Goal: Information Seeking & Learning: Learn about a topic

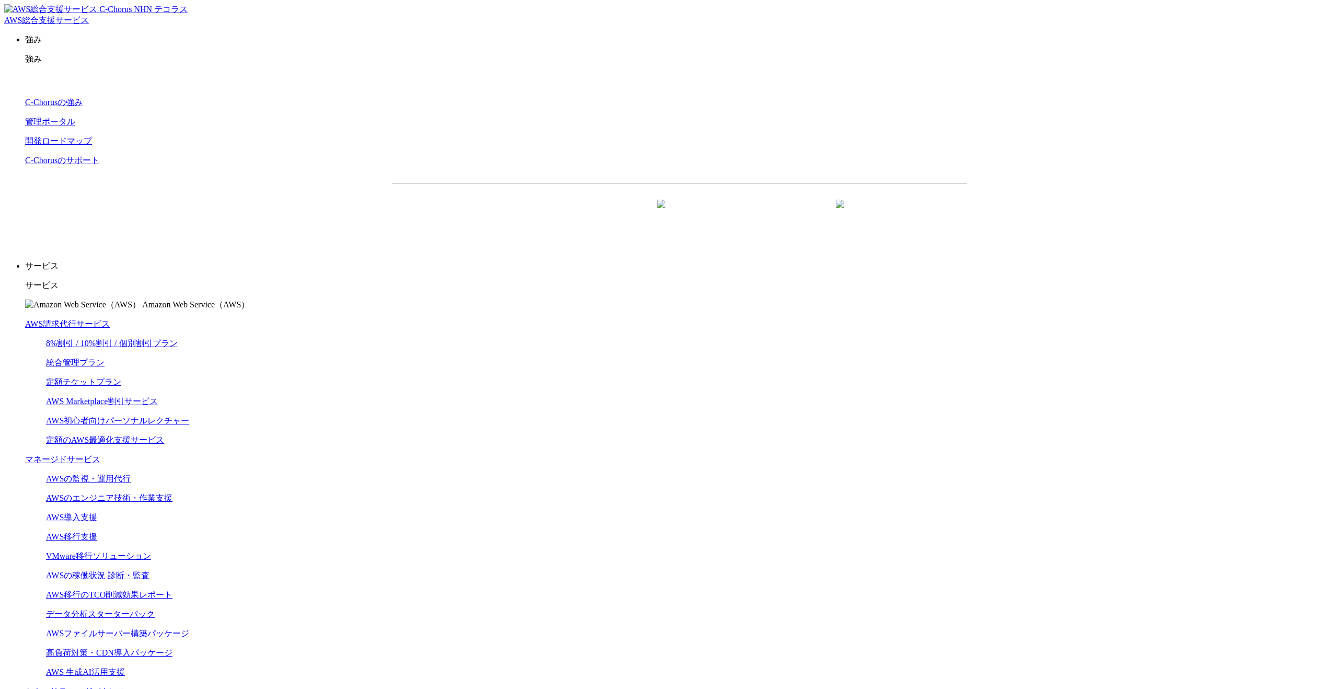
click at [110, 319] on link "AWS請求代行サービス" at bounding box center [67, 323] width 85 height 9
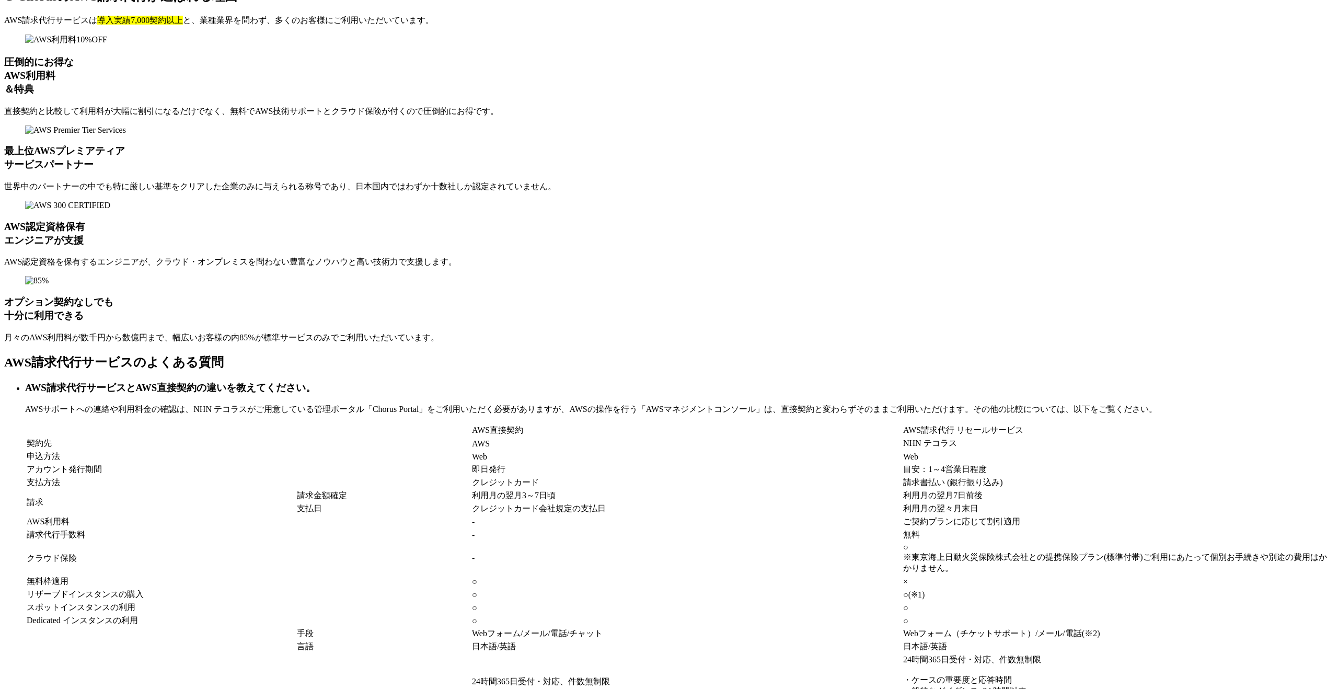
scroll to position [8550, 0]
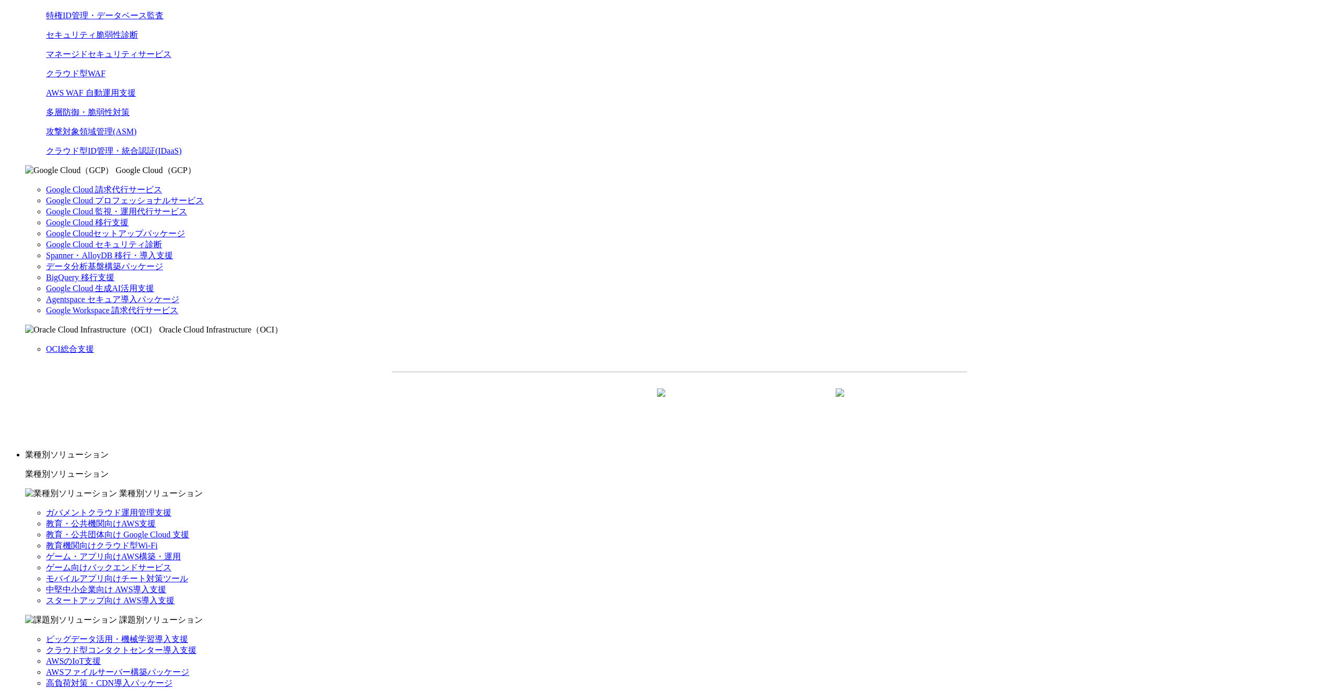
scroll to position [930, 0]
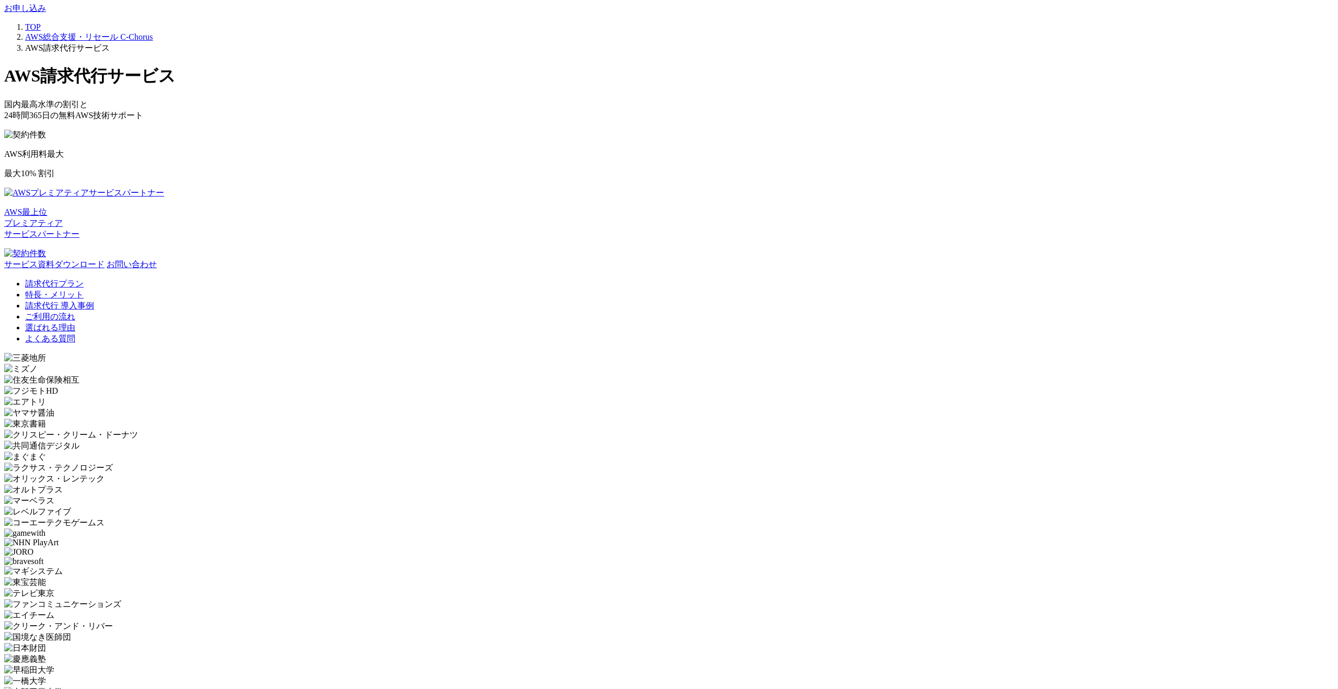
scroll to position [1901, 0]
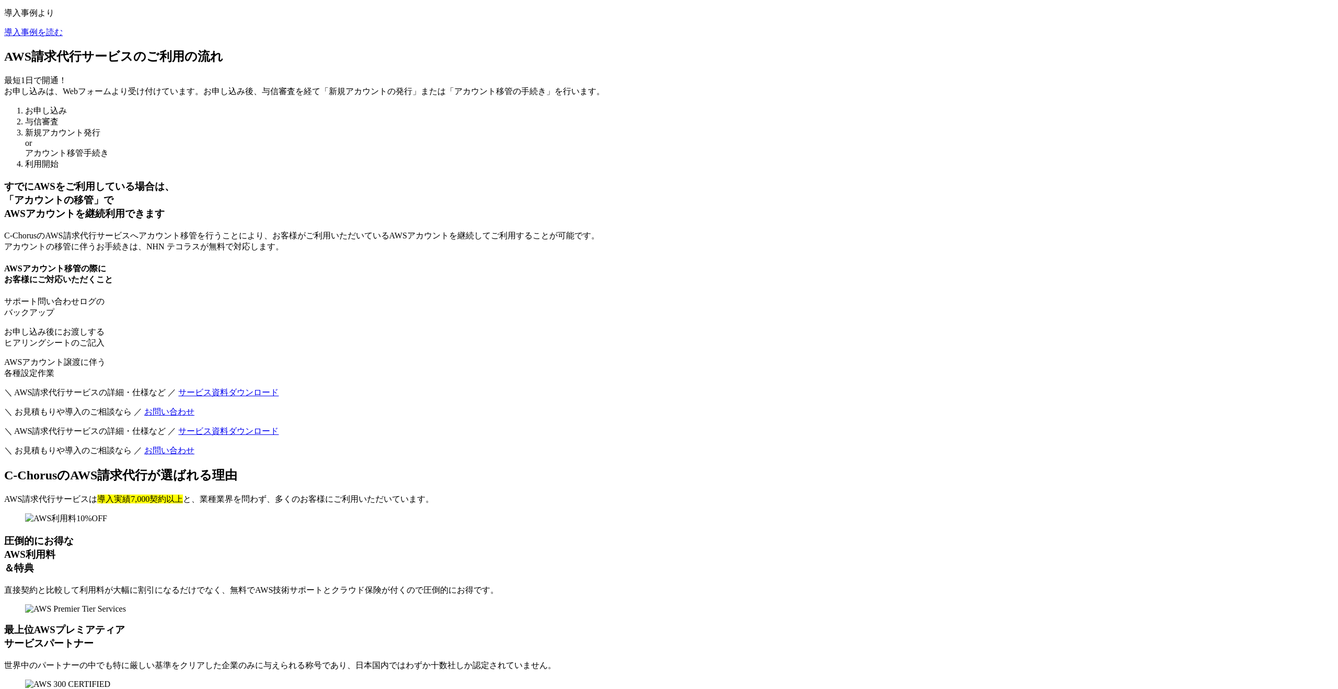
scroll to position [7432, 0]
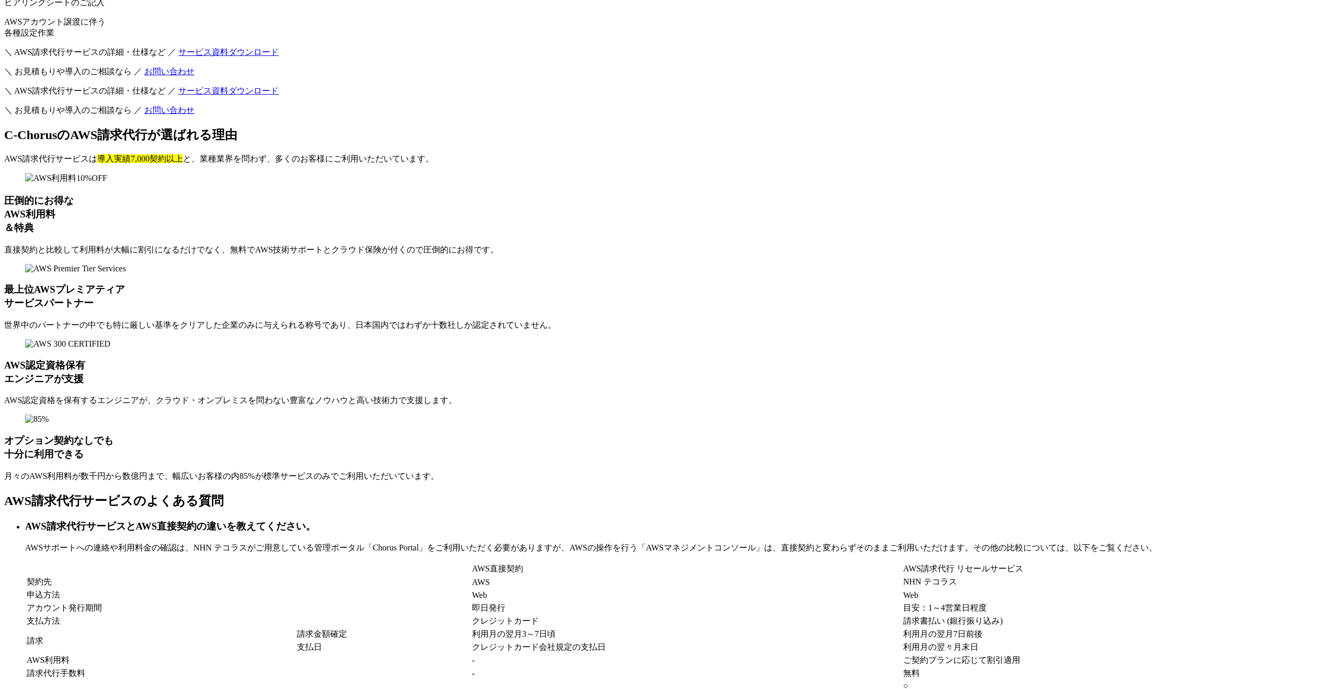
scroll to position [7432, 0]
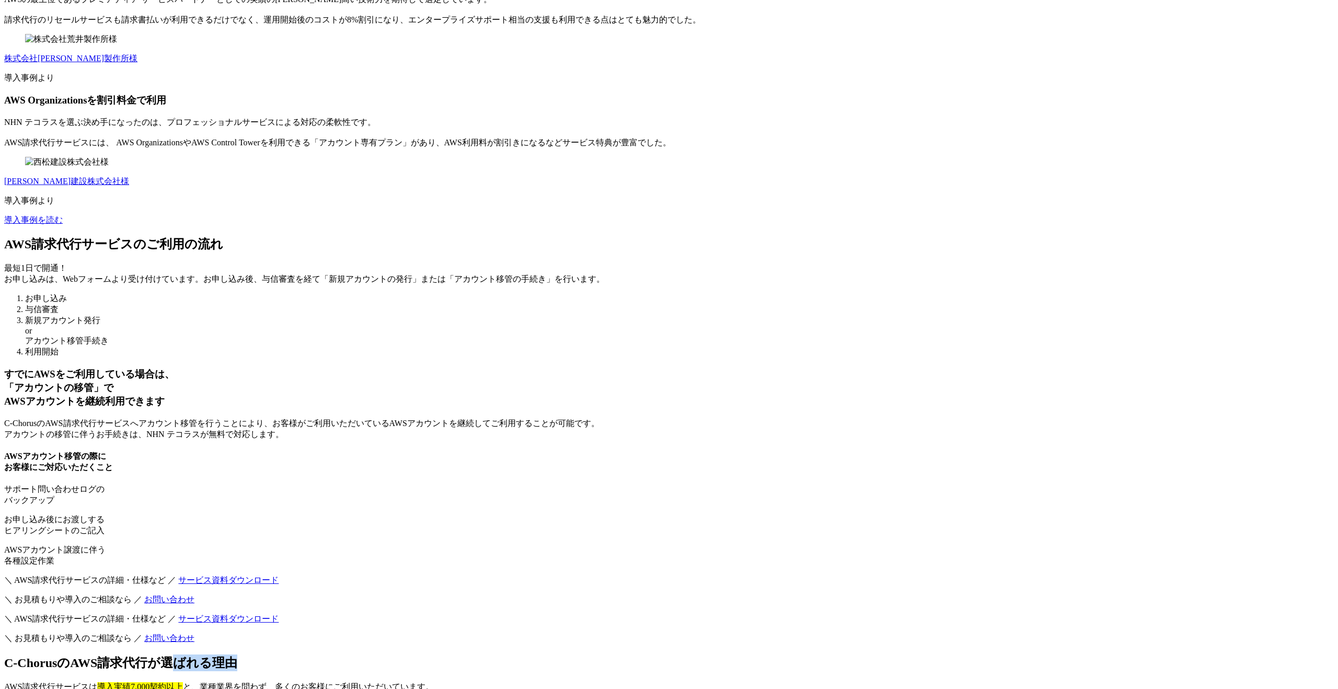
drag, startPoint x: 342, startPoint y: 51, endPoint x: 220, endPoint y: 57, distance: 121.9
click at [220, 654] on h2 "C-ChorusのAWS請求代行が選ばれる理由" at bounding box center [668, 662] width 1329 height 17
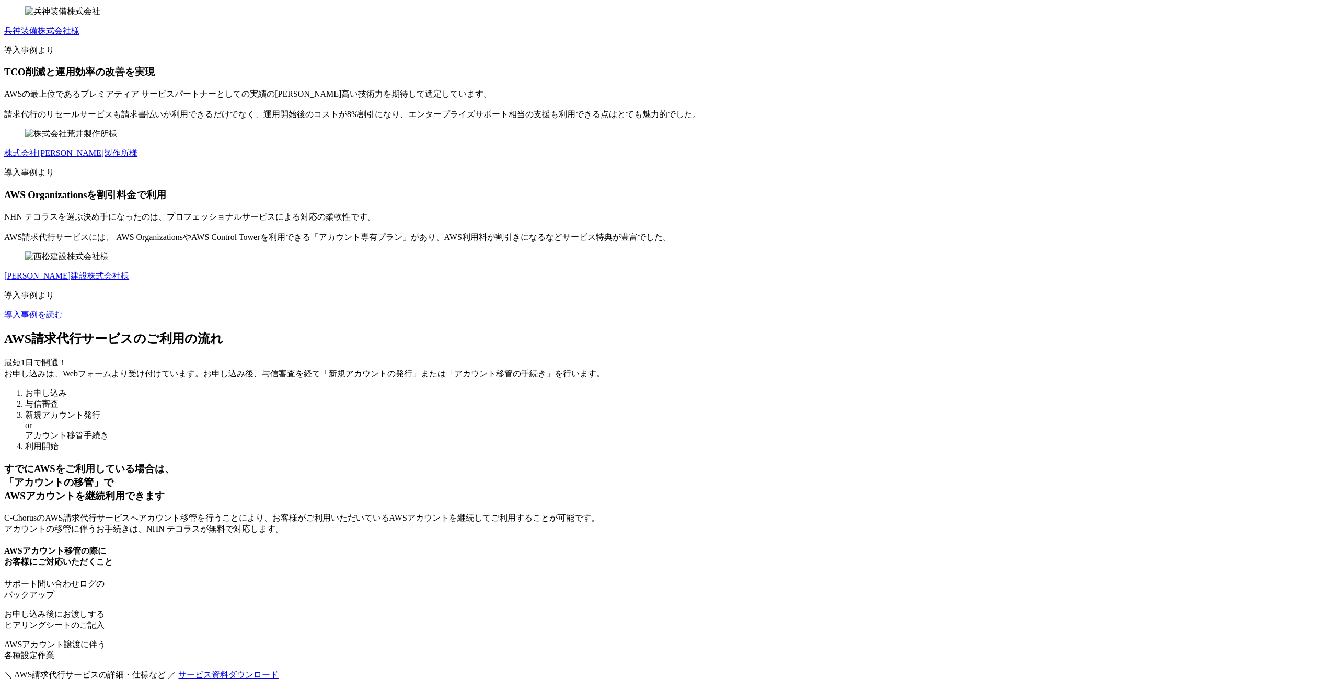
scroll to position [6772, 0]
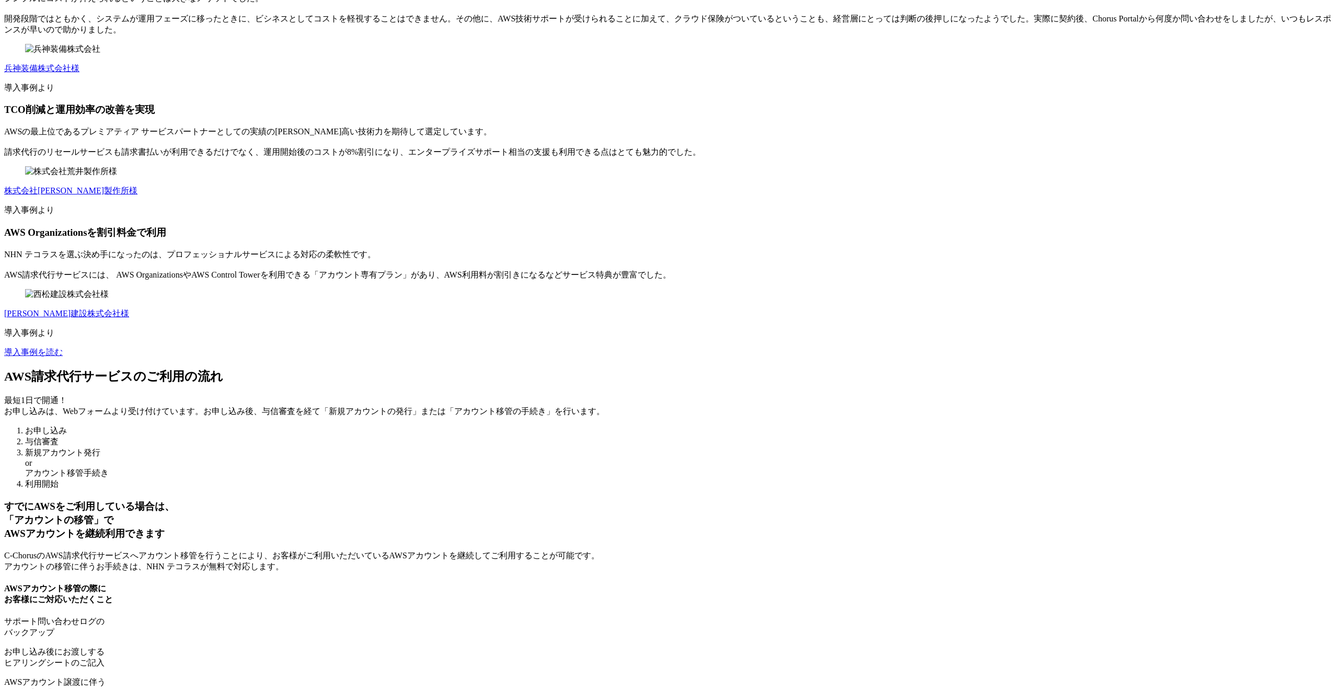
drag, startPoint x: 323, startPoint y: 194, endPoint x: 212, endPoint y: 191, distance: 110.8
copy h2 "選ばれる理由"
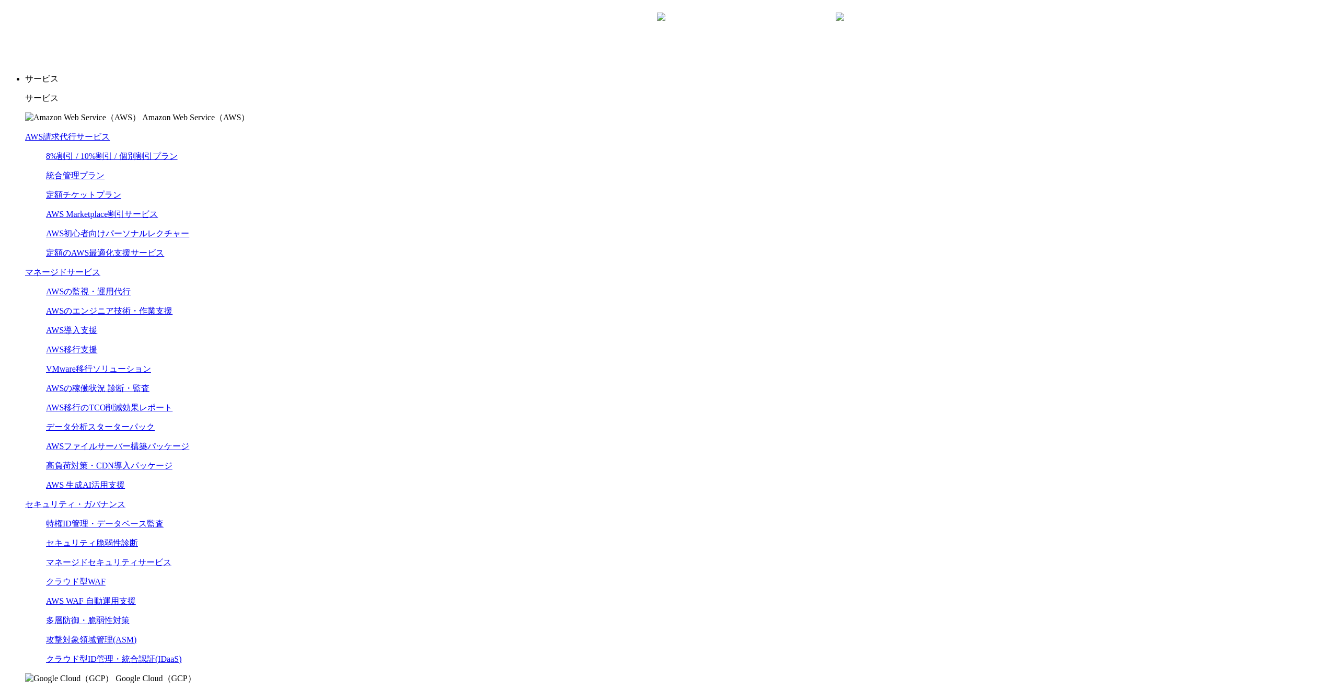
scroll to position [0, 0]
